Goal: Check status: Check status

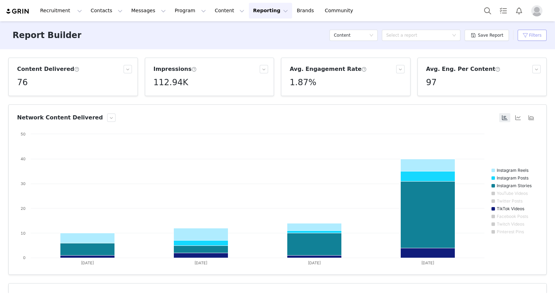
click at [534, 34] on button "Filters" at bounding box center [532, 35] width 29 height 11
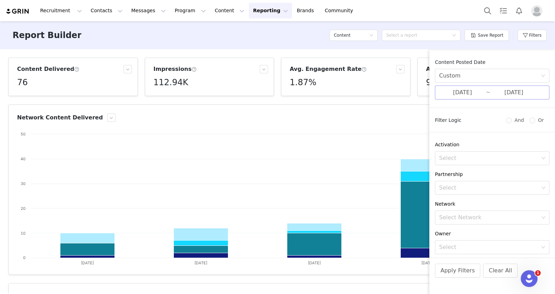
click at [461, 90] on input "[DATE]" at bounding box center [462, 92] width 47 height 9
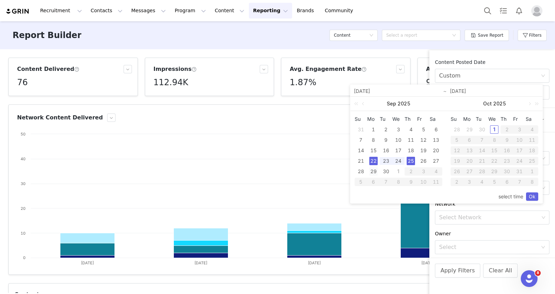
click at [372, 169] on div "29" at bounding box center [373, 171] width 8 height 8
click at [497, 128] on div "1" at bounding box center [494, 129] width 8 height 8
type input "[DATE]"
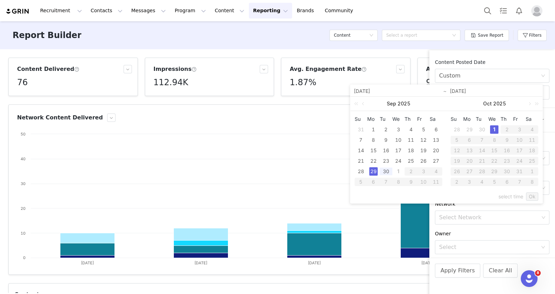
type input "[DATE]"
click at [535, 195] on link "Ok" at bounding box center [532, 196] width 12 height 8
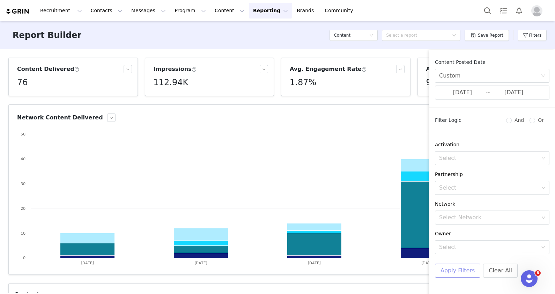
click at [456, 273] on button "Apply Filters" at bounding box center [457, 271] width 45 height 14
